Goal: Find specific page/section: Find specific page/section

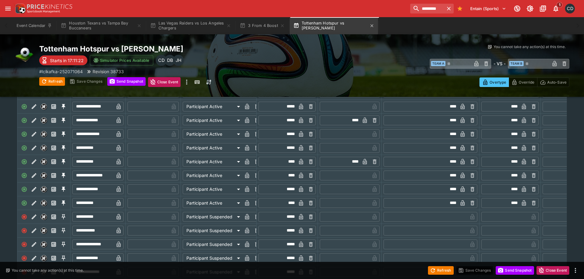
scroll to position [0, 152]
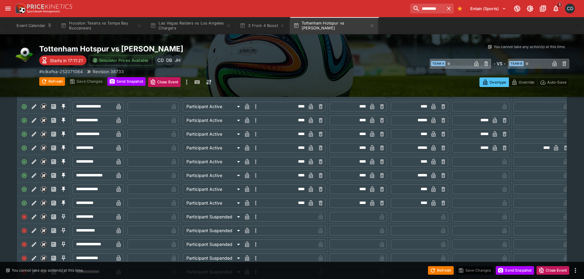
click at [373, 25] on icon "button" at bounding box center [371, 25] width 5 height 5
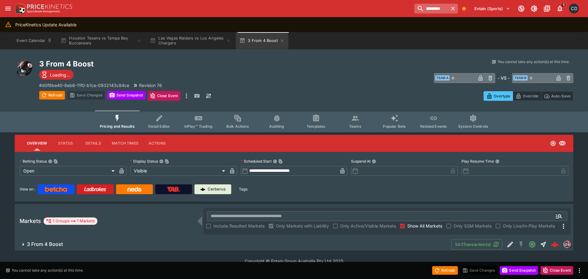
click at [453, 6] on icon "button" at bounding box center [453, 9] width 6 height 6
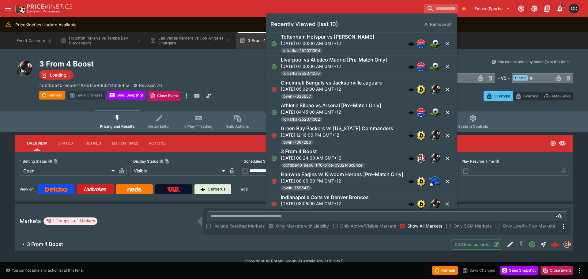
click at [361, 7] on div "Entain (Sports) 1 CD" at bounding box center [296, 8] width 567 height 13
